Goal: Task Accomplishment & Management: Use online tool/utility

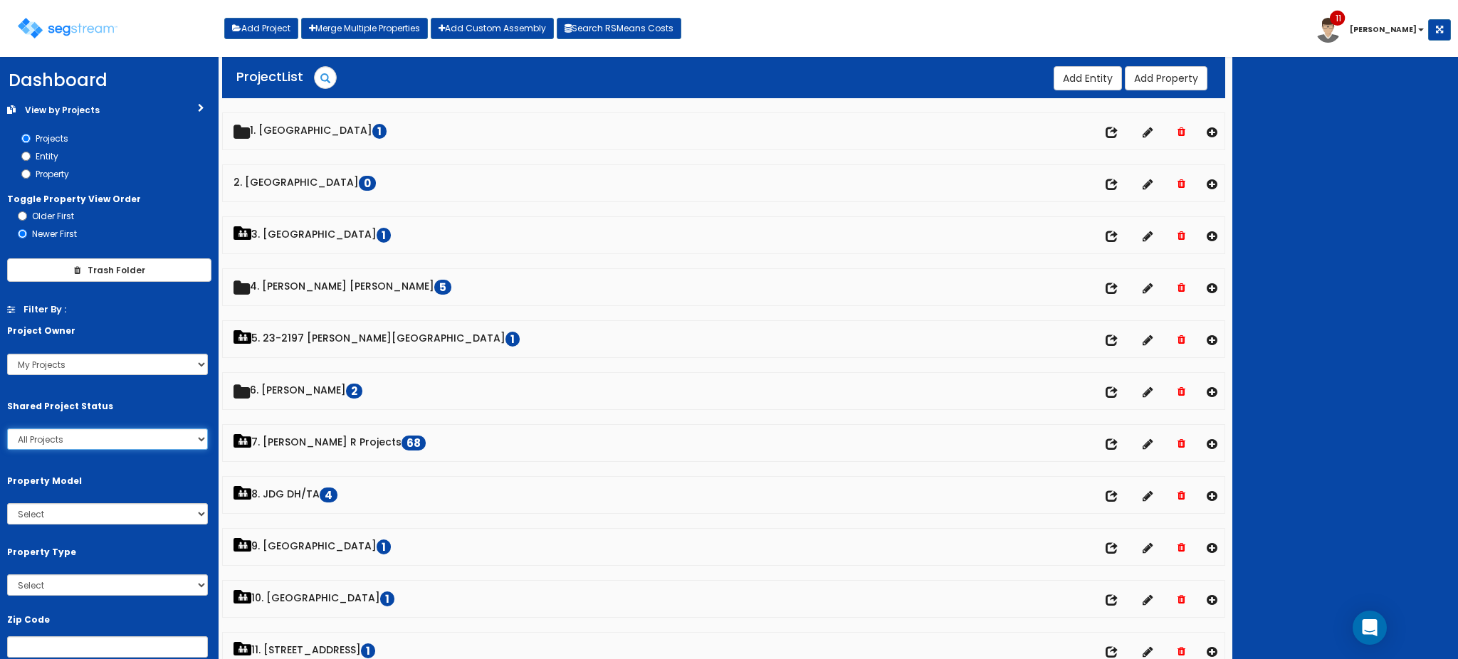
click at [192, 442] on select "All Projects My Projects Shared Projects" at bounding box center [107, 439] width 201 height 21
select select "personal"
click at [7, 429] on select "All Projects My Projects Shared Projects" at bounding box center [107, 439] width 201 height 21
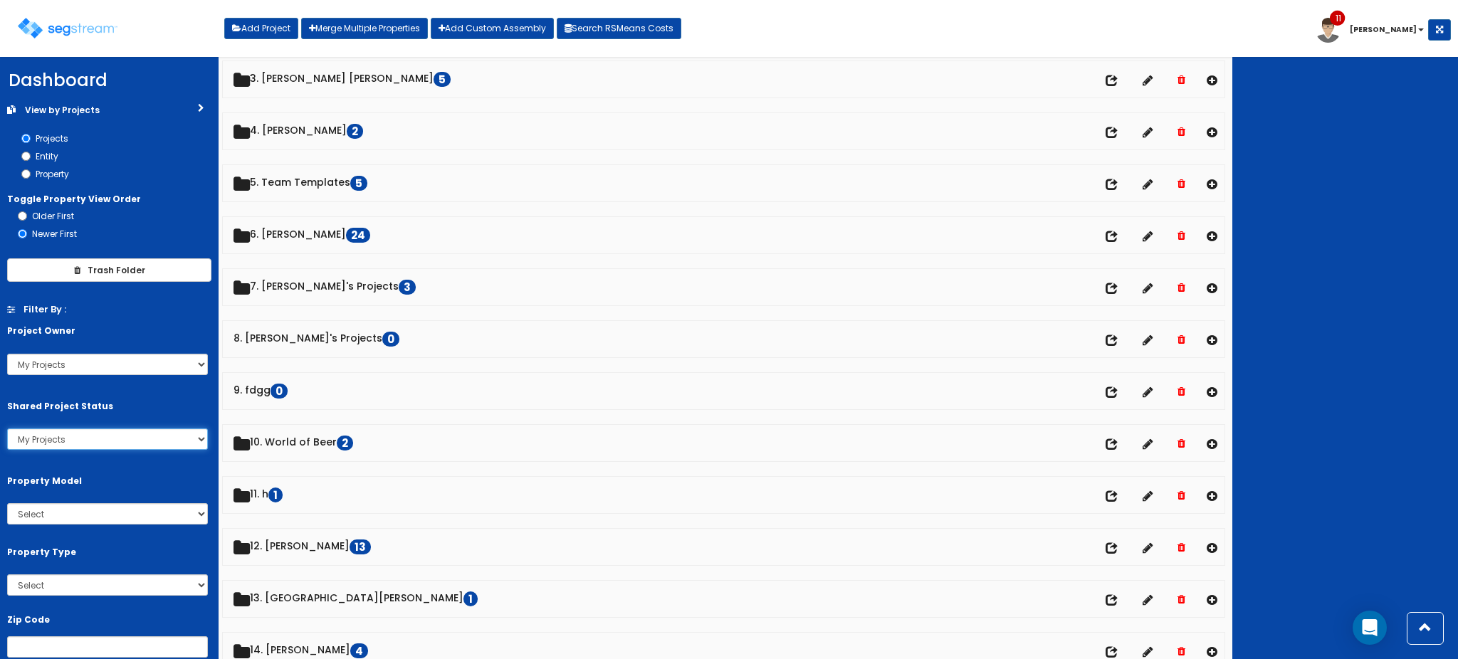
scroll to position [155, 0]
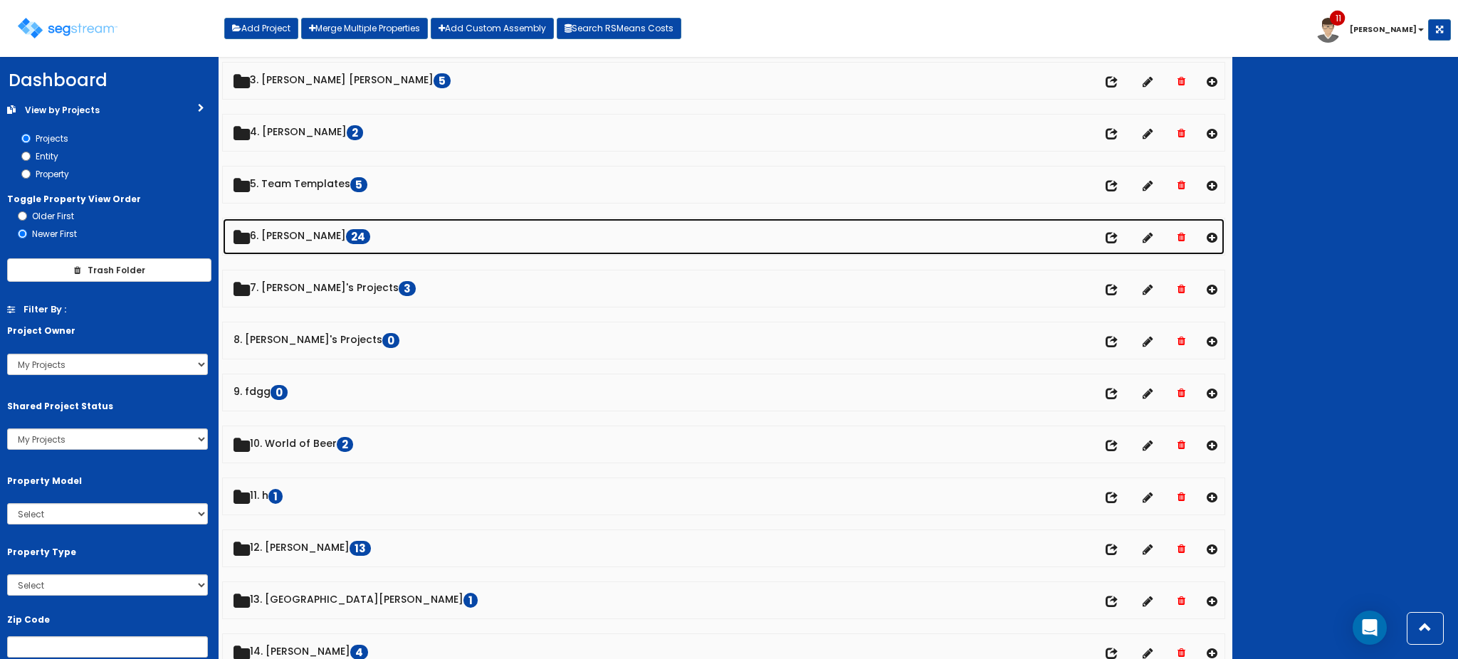
click at [281, 245] on link "6. Dawn 24" at bounding box center [724, 237] width 1002 height 36
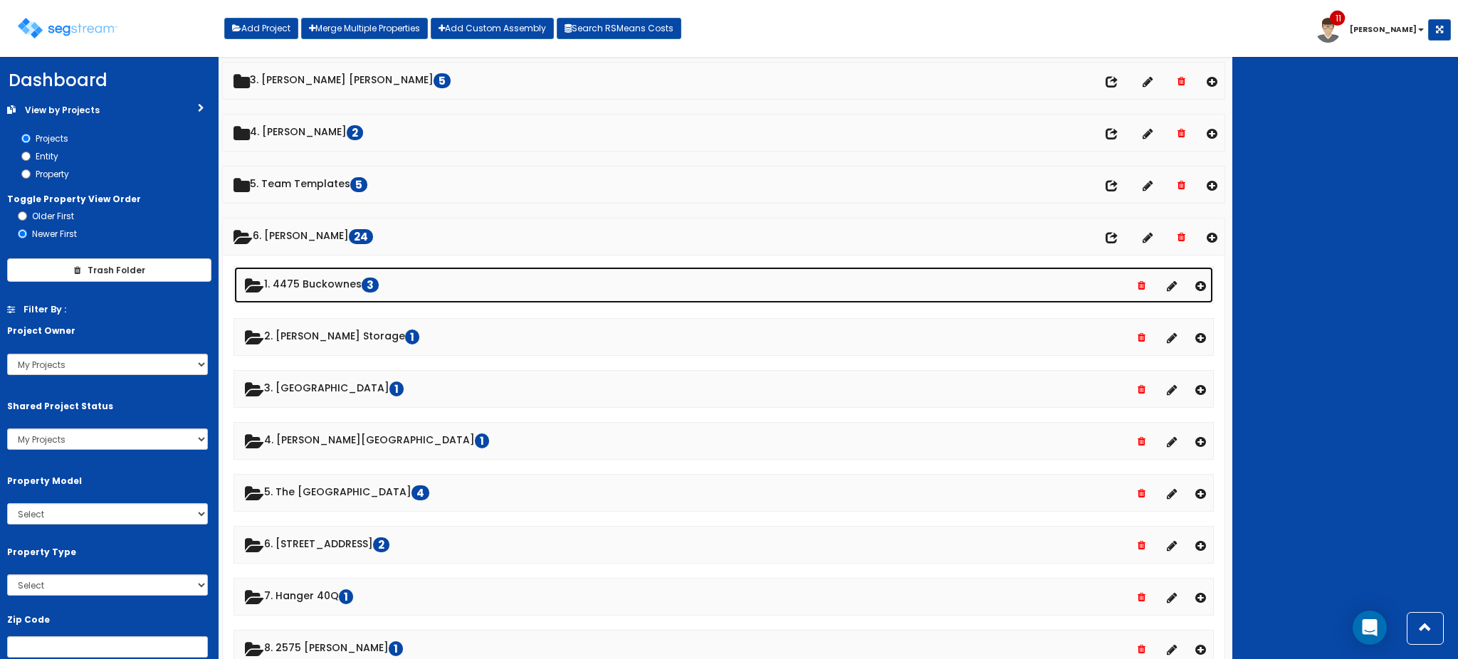
click at [335, 292] on link "1. 4475 Buckownes 3" at bounding box center [723, 285] width 979 height 36
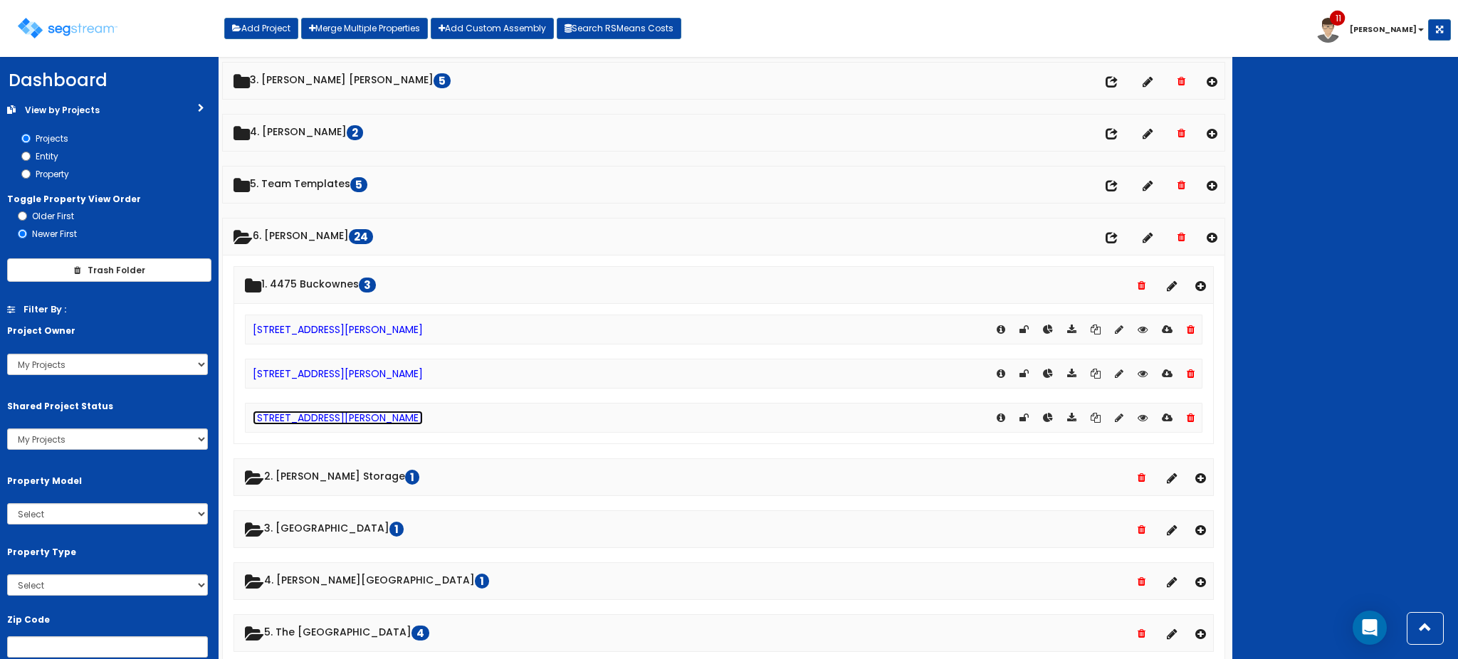
click at [313, 412] on link "[STREET_ADDRESS][PERSON_NAME]" at bounding box center [338, 418] width 170 height 14
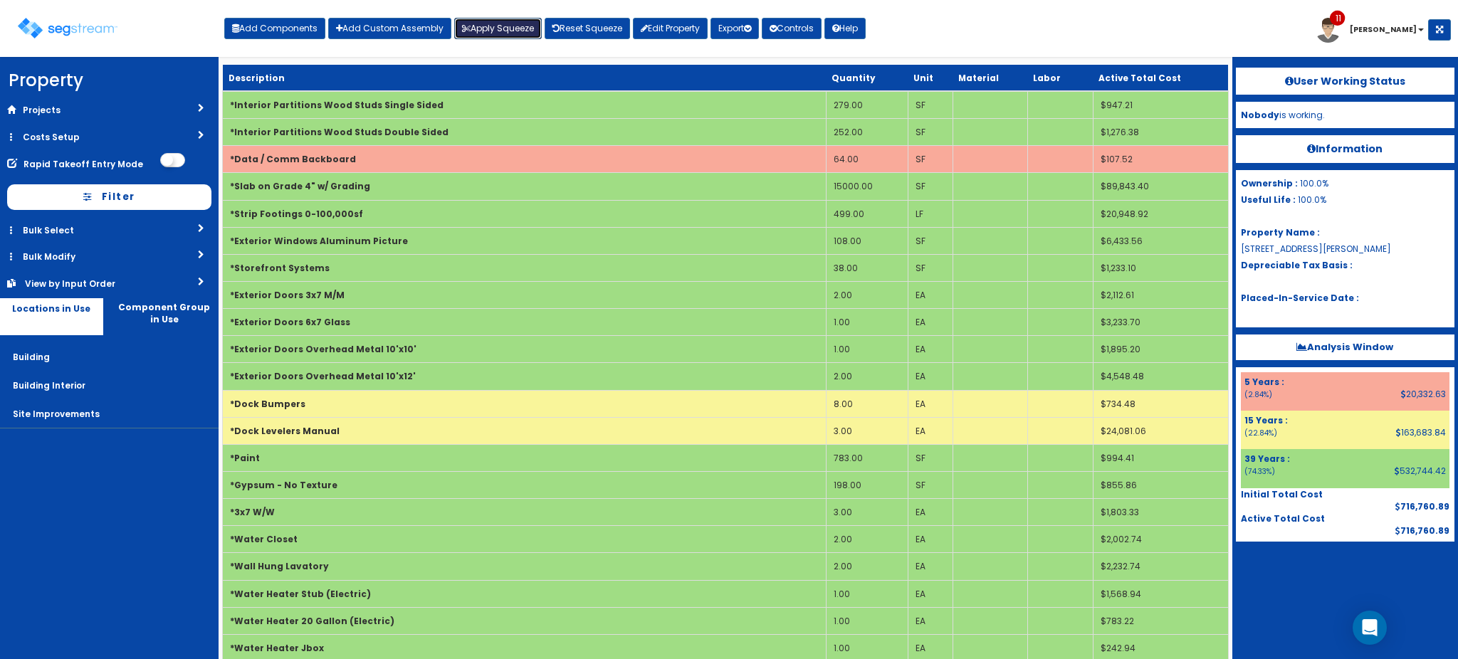
click at [507, 26] on button "Apply Squeeze" at bounding box center [498, 28] width 88 height 21
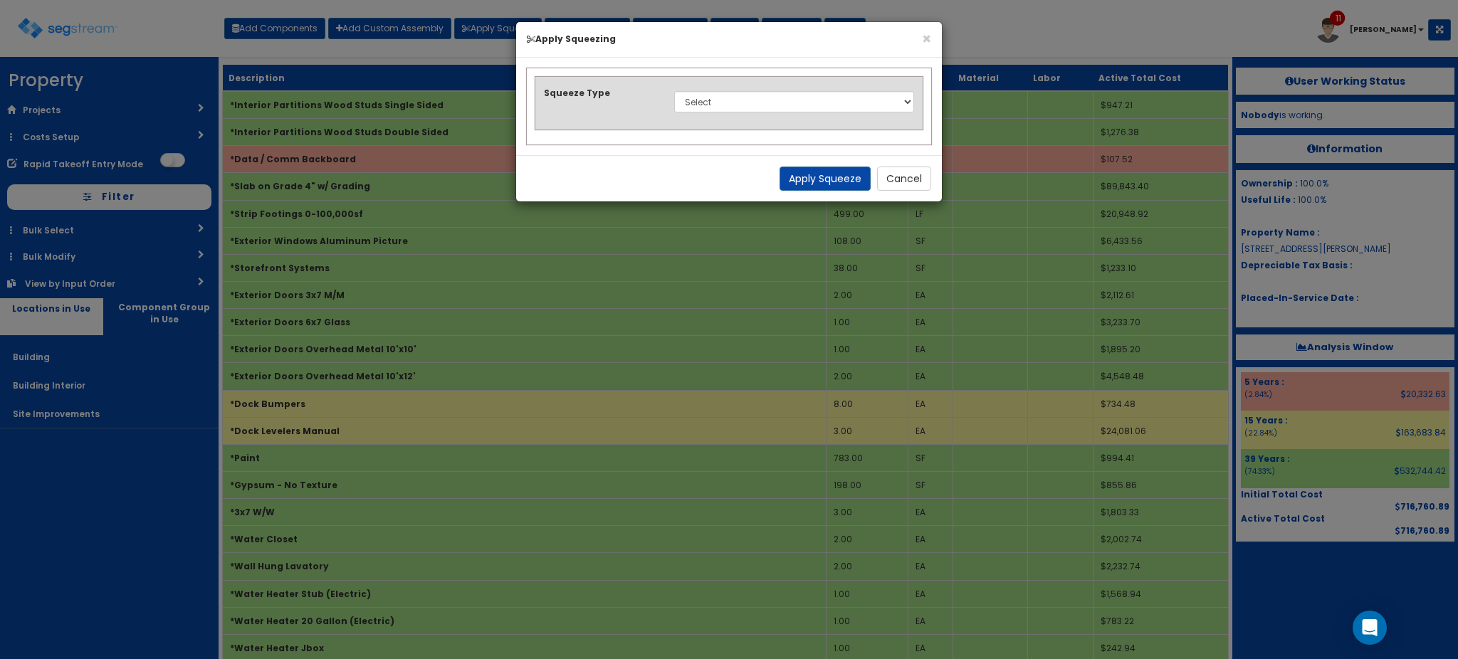
click at [605, 158] on div "Apply Squeeze Cancel" at bounding box center [729, 178] width 426 height 46
click at [775, 106] on select "Select 1. Squeeze Entire Worksheet 2. Squeeze by Takeoff Cost 3. Squeeze by Uni…" at bounding box center [794, 101] width 240 height 21
select select "squeeze_entire_takeoffsheet"
click at [674, 91] on select "Select 1. Squeeze Entire Worksheet 2. Squeeze by Takeoff Cost 3. Squeeze by Uni…" at bounding box center [794, 101] width 240 height 21
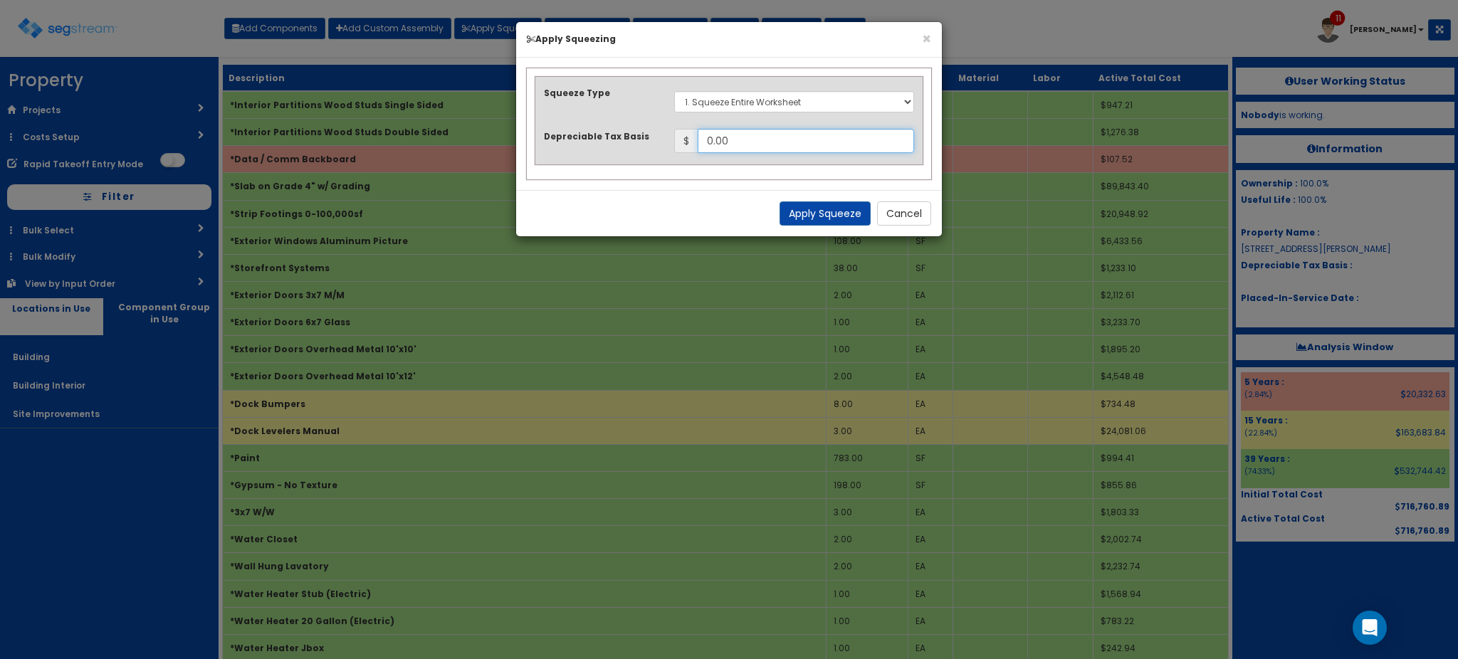
drag, startPoint x: 758, startPoint y: 138, endPoint x: 690, endPoint y: 151, distance: 69.6
click at [690, 151] on div "$ 0.00" at bounding box center [794, 141] width 240 height 24
paste input "229,363.48"
drag, startPoint x: 786, startPoint y: 137, endPoint x: 655, endPoint y: 138, distance: 131.0
click at [655, 138] on div "Depreciable Tax Basis $ 229,363.48" at bounding box center [729, 141] width 392 height 24
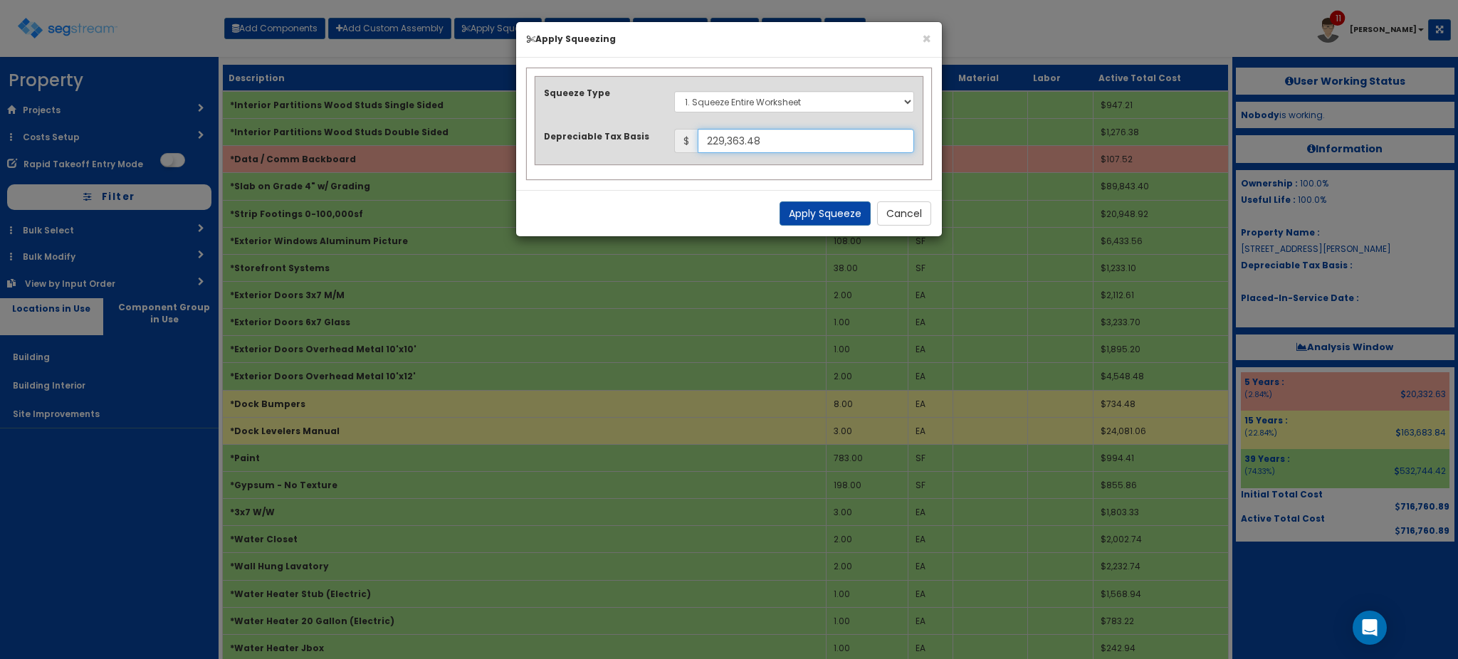
paste input "946,124.37"
type input "946,124.37"
click at [1294, 575] on div "× Apply Squeezing Squeeze Type Select 1. Squeeze Entire Worksheet 2. Squeeze by…" at bounding box center [729, 329] width 1458 height 659
click at [807, 214] on button "Apply Squeeze" at bounding box center [825, 214] width 91 height 24
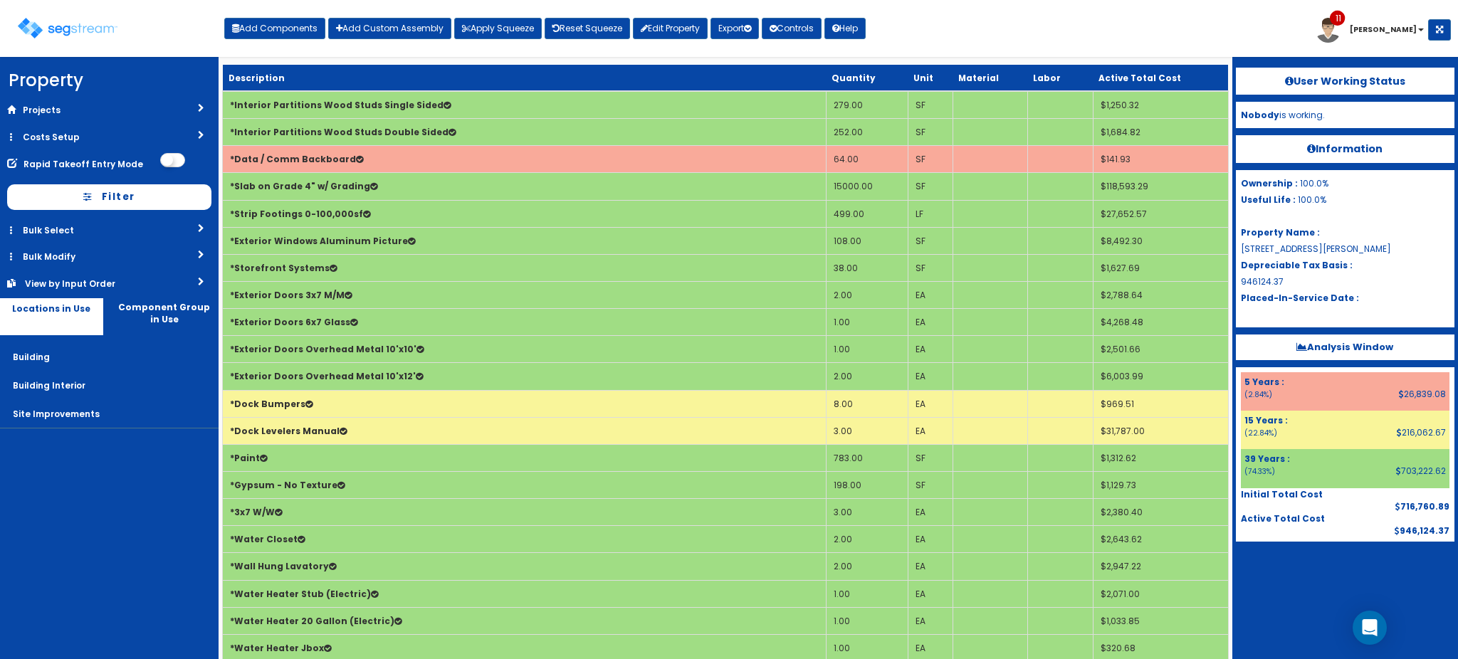
click at [1043, 18] on div "Toggle navigation Add Components Add Custom Assembly Apply Squeeze Reset Squeez…" at bounding box center [729, 34] width 1444 height 46
click at [664, 31] on link "Edit Property" at bounding box center [670, 28] width 75 height 21
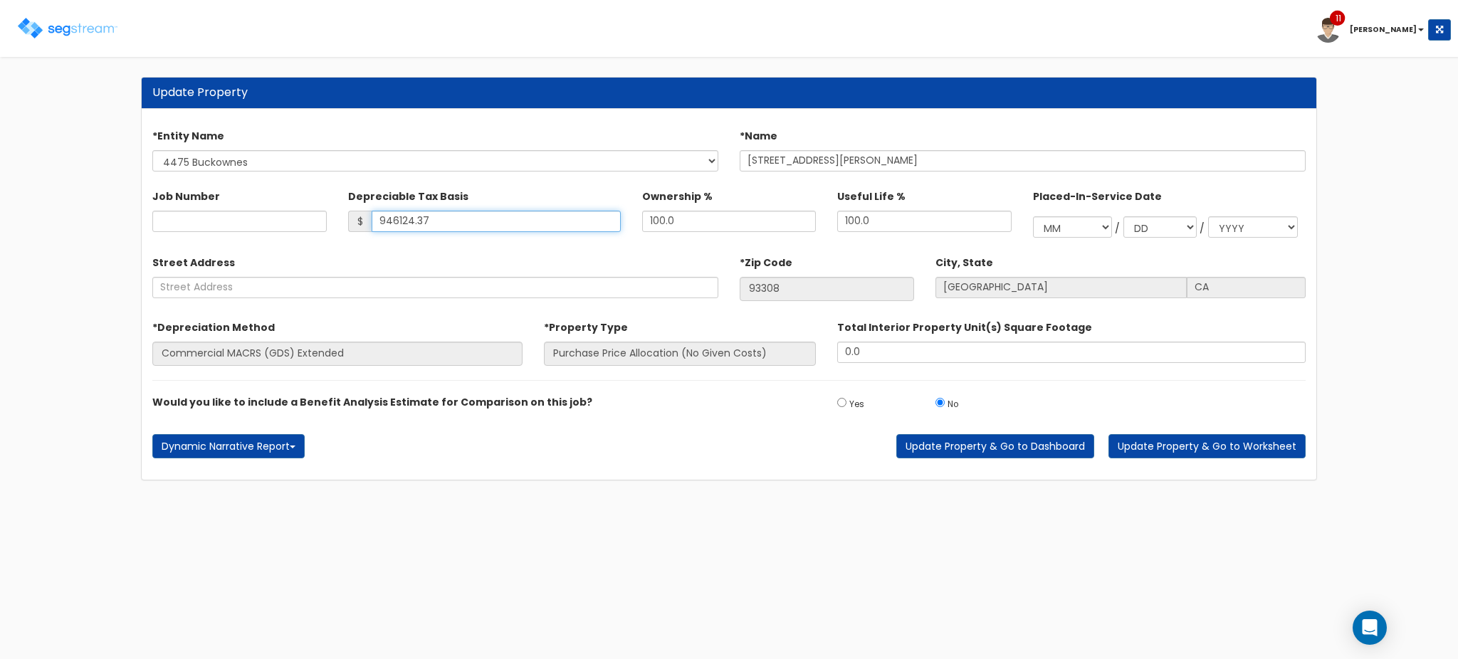
drag, startPoint x: 483, startPoint y: 223, endPoint x: 330, endPoint y: 215, distance: 152.6
click at [330, 215] on div "Job Number Depreciable Tax Basis $ 946124.37 Ownership % 100.0 /" at bounding box center [729, 210] width 1175 height 66
paste input "text"
click at [490, 222] on input "Depreciable Tax Basis" at bounding box center [496, 221] width 249 height 21
type input "816,000"
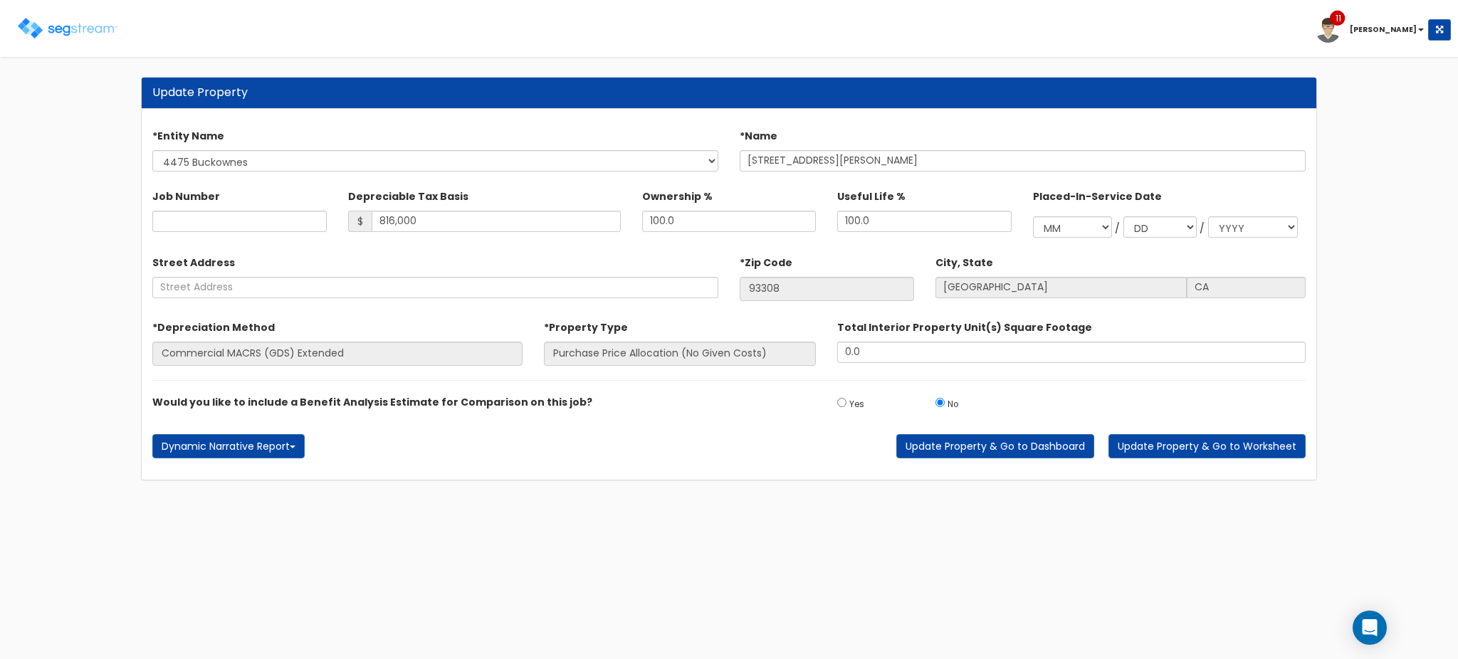
click at [709, 462] on div "Dynamic Narrative Report Report Custom Fields Report Images Report Slug CSV Upd…" at bounding box center [729, 451] width 1175 height 35
click at [1171, 449] on button "Update Property & Go to Worksheet" at bounding box center [1207, 446] width 197 height 24
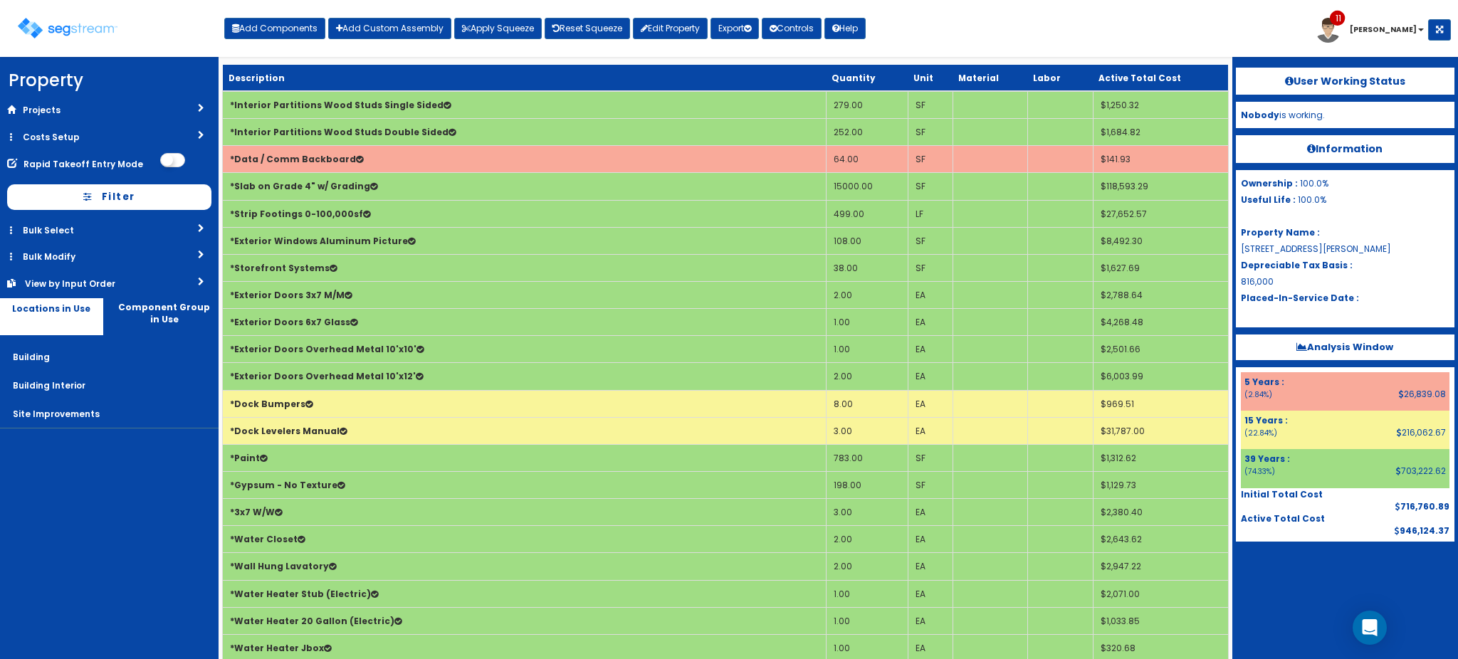
drag, startPoint x: 0, startPoint y: 0, endPoint x: 1233, endPoint y: 16, distance: 1233.5
click at [1233, 16] on div "Toggle navigation Add Components Add Custom Assembly Apply Squeeze Reset Squeez…" at bounding box center [729, 34] width 1444 height 46
click at [746, 28] on button "Export" at bounding box center [735, 28] width 48 height 21
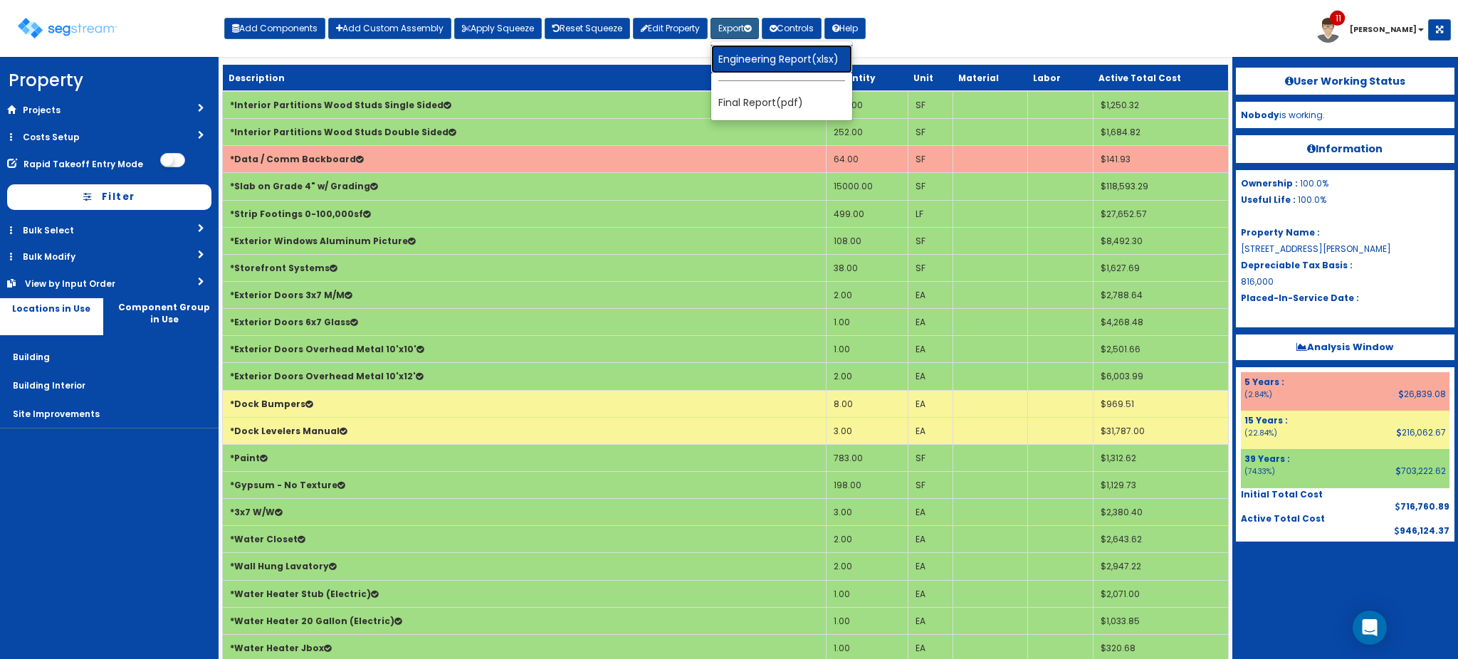
click at [749, 56] on link "Engineering Report(xlsx)" at bounding box center [781, 59] width 141 height 28
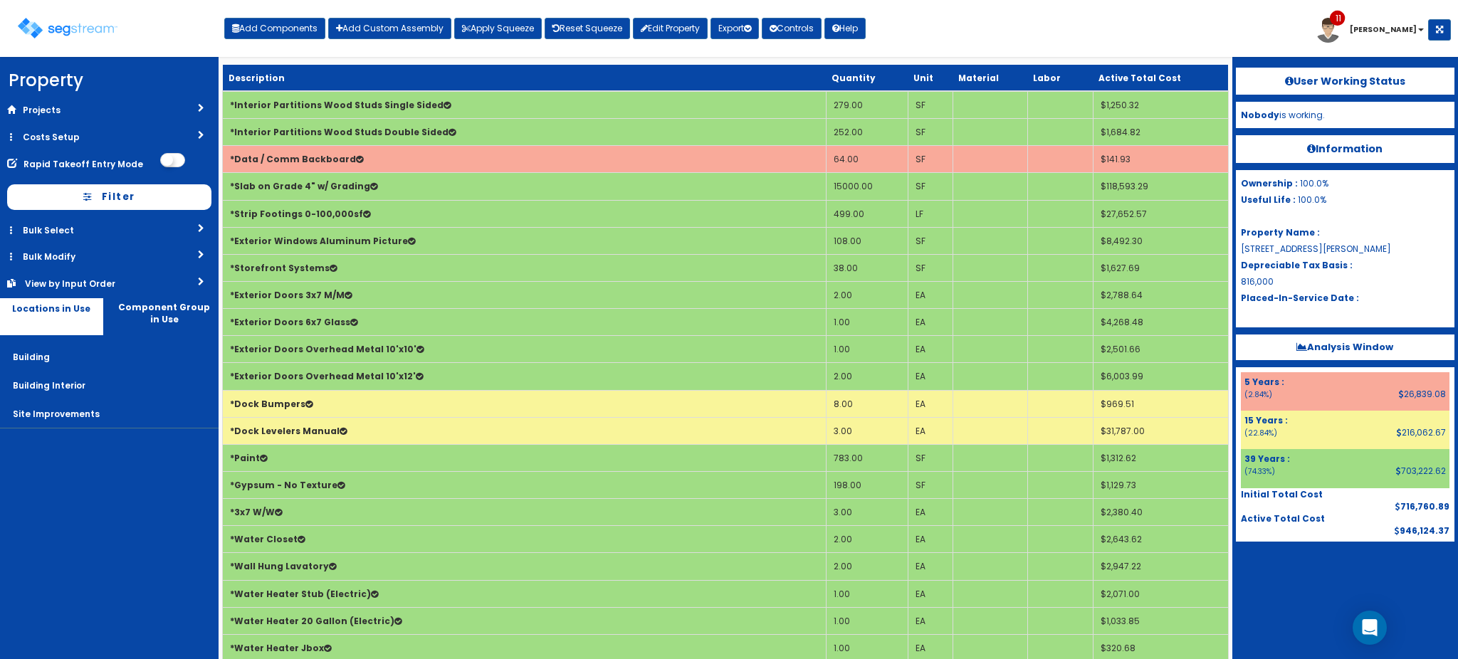
click at [989, 30] on div "Toggle navigation Add Components Add Custom Assembly Apply Squeeze Reset Squeez…" at bounding box center [729, 34] width 1444 height 46
click at [1064, 49] on div "Toggle navigation Add Components Add Custom Assembly Apply Squeeze Reset Squeez…" at bounding box center [729, 34] width 1444 height 46
